Goal: Information Seeking & Learning: Learn about a topic

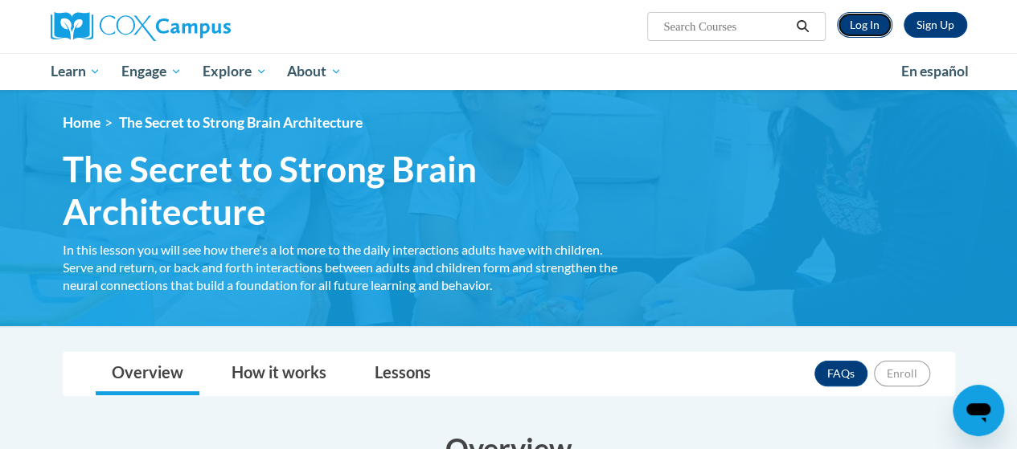
click at [869, 24] on link "Log In" at bounding box center [864, 25] width 55 height 26
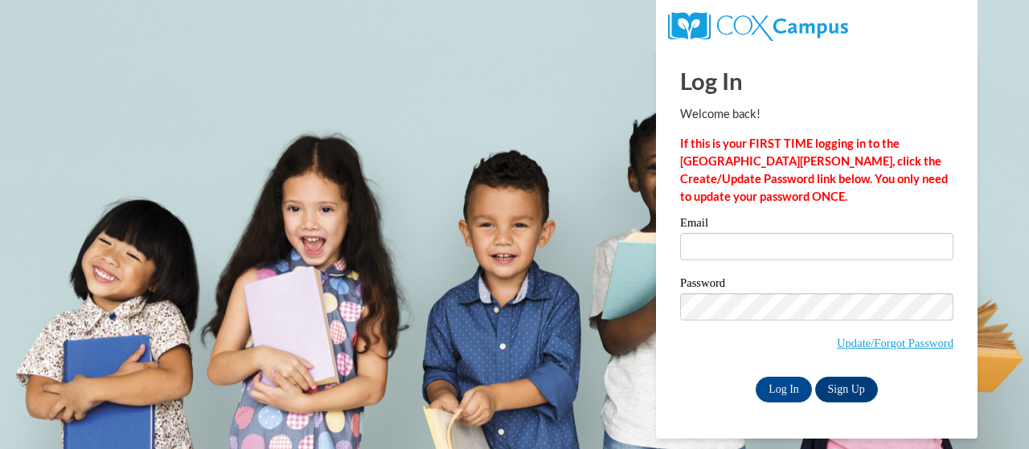
type input "dcanton2ga3@goddardschools.com"
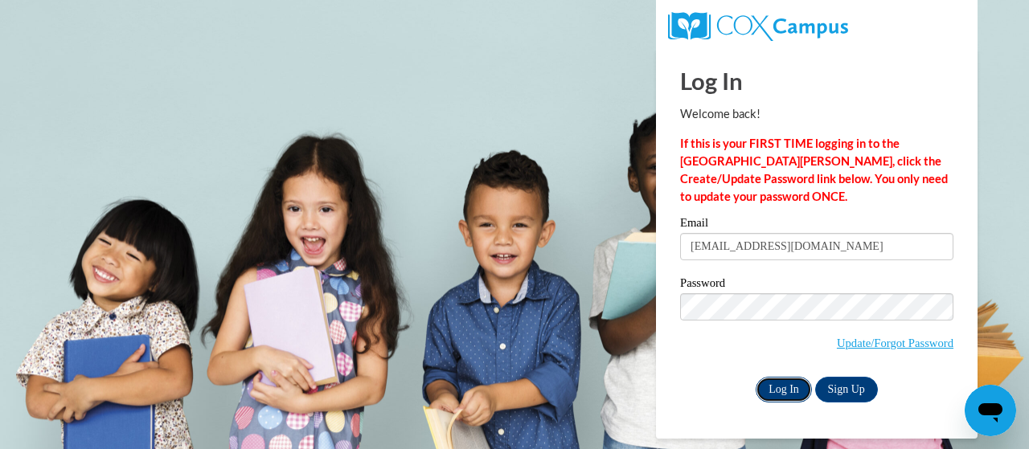
click at [789, 387] on input "Log In" at bounding box center [784, 390] width 56 height 26
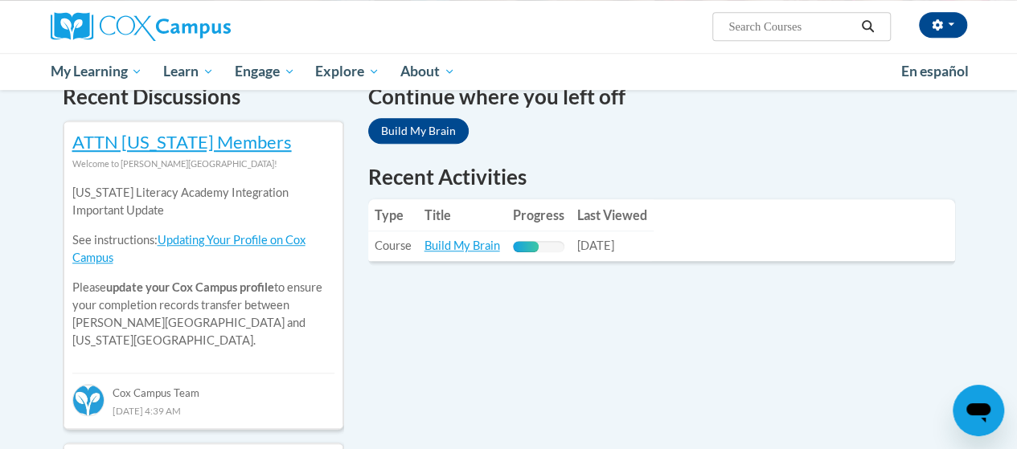
scroll to position [482, 0]
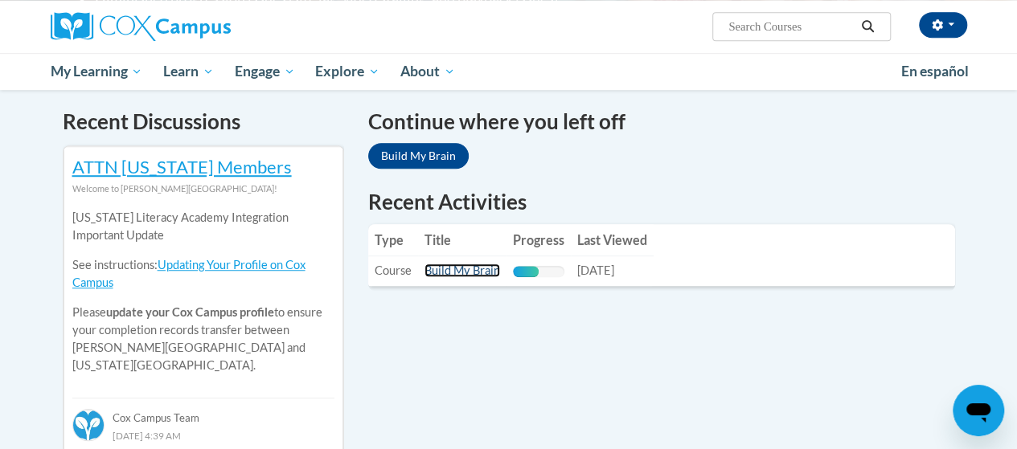
click at [469, 266] on link "Build My Brain" at bounding box center [462, 271] width 76 height 14
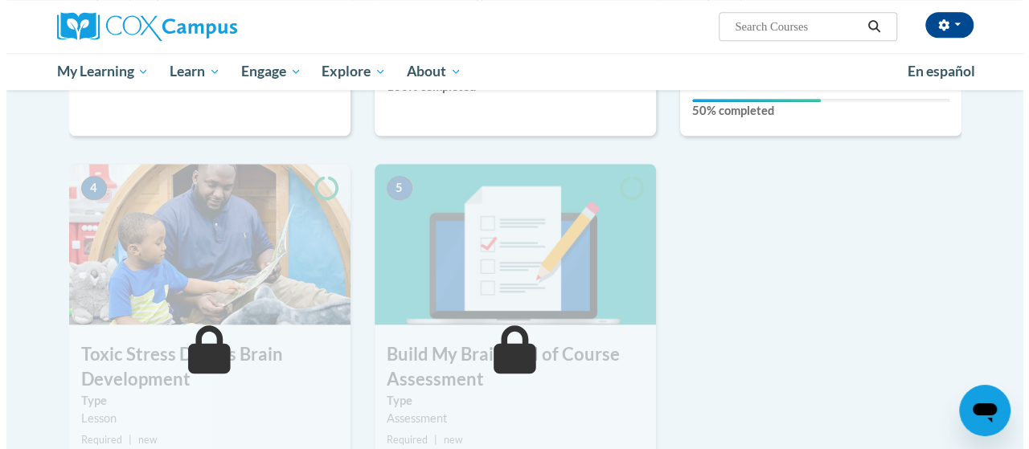
scroll to position [563, 0]
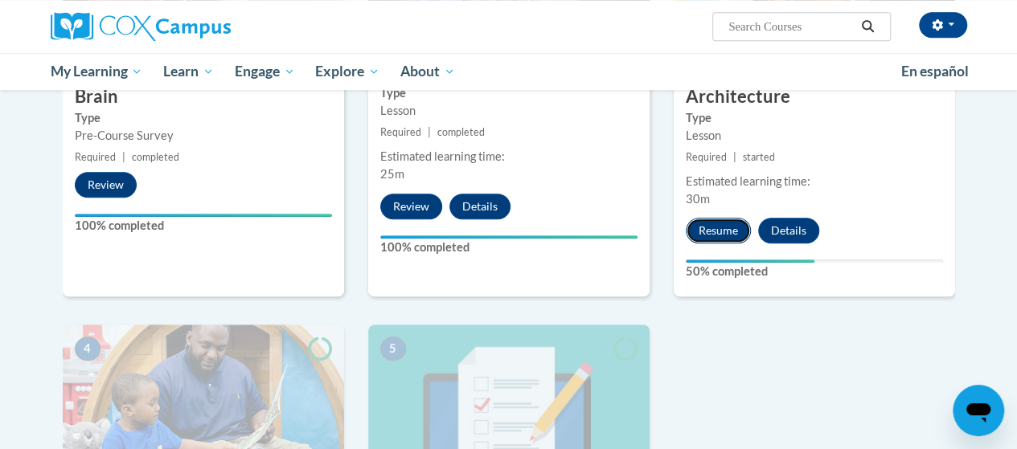
click at [715, 235] on button "Resume" at bounding box center [718, 231] width 65 height 26
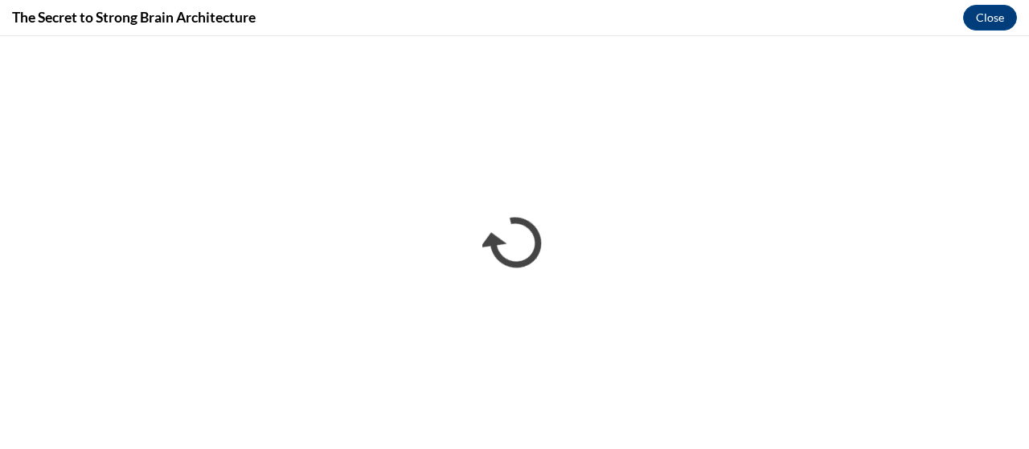
scroll to position [0, 0]
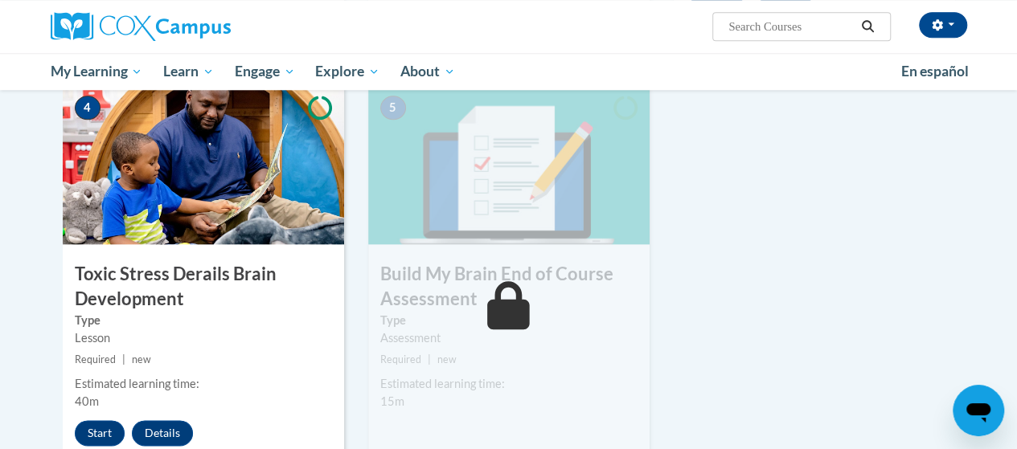
scroll to position [884, 0]
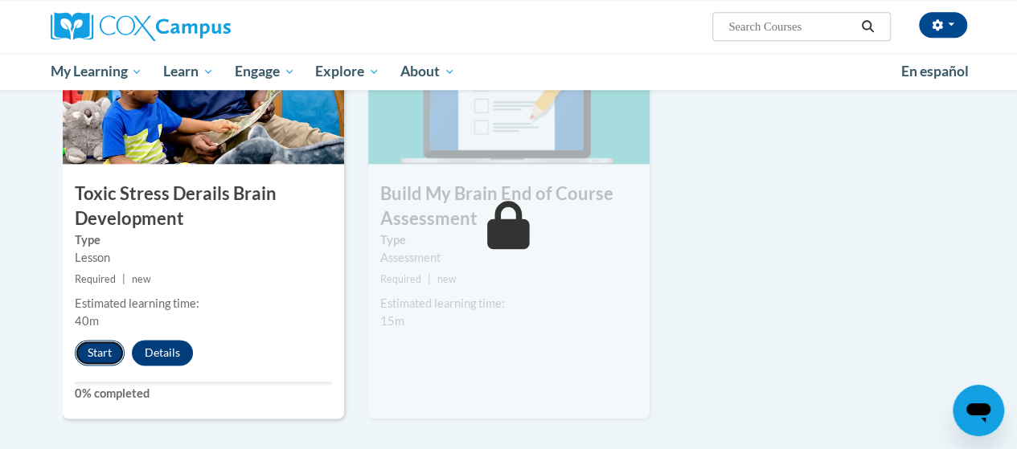
click at [95, 351] on button "Start" at bounding box center [100, 353] width 50 height 26
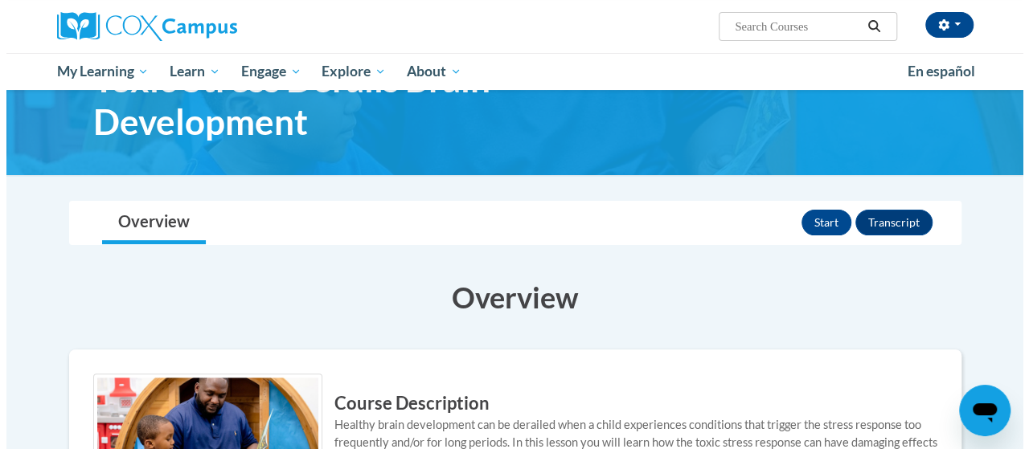
scroll to position [80, 0]
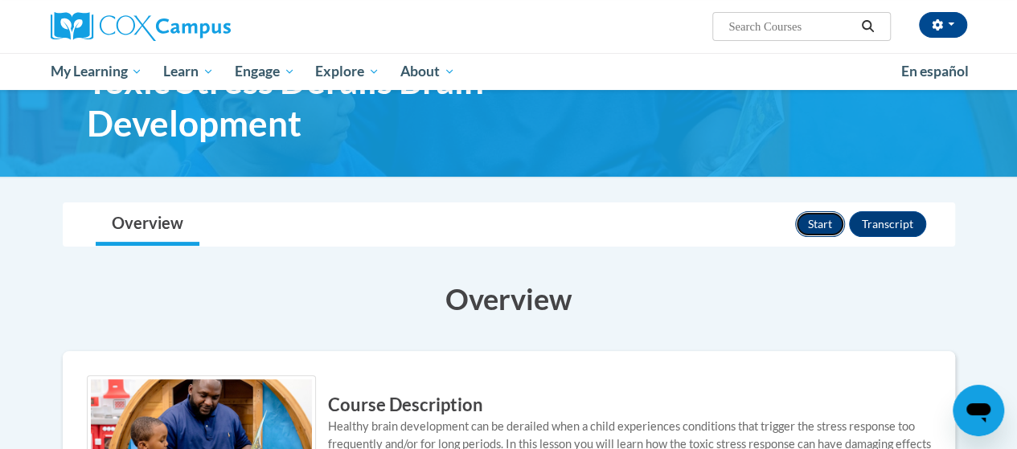
click at [823, 223] on button "Start" at bounding box center [820, 224] width 50 height 26
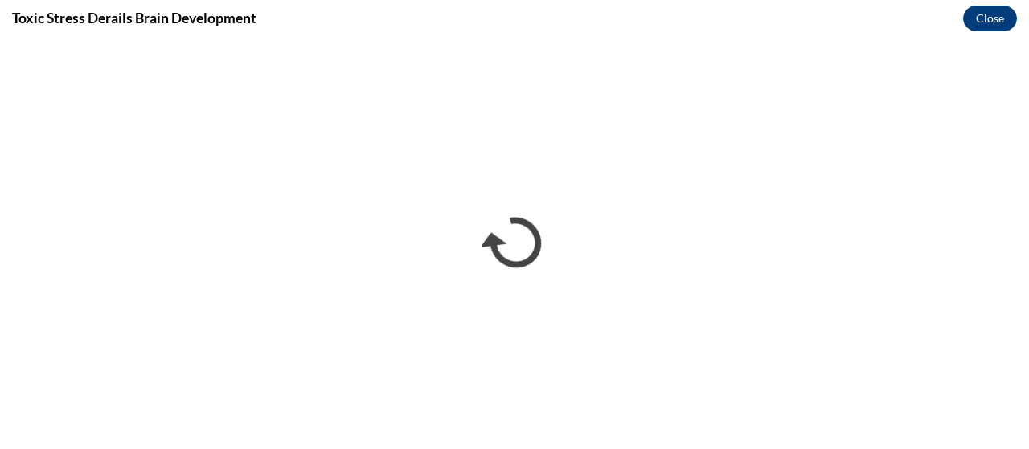
scroll to position [0, 0]
